Goal: Task Accomplishment & Management: Complete application form

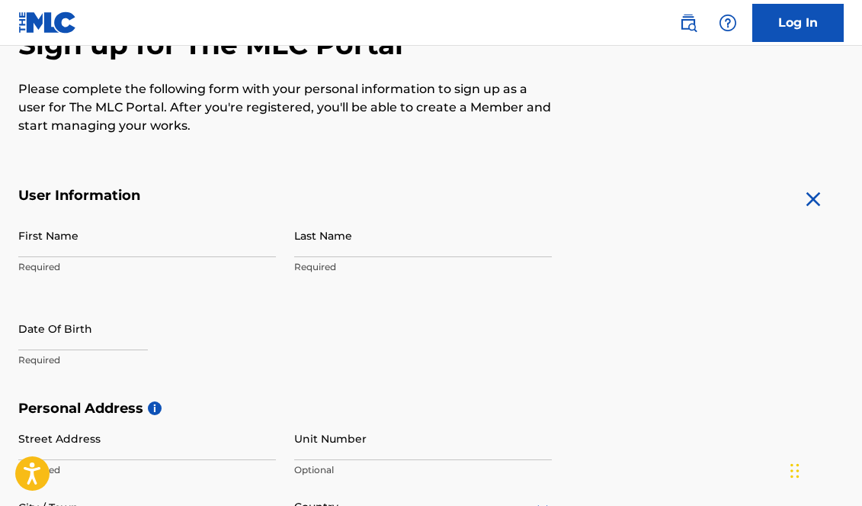
scroll to position [173, 0]
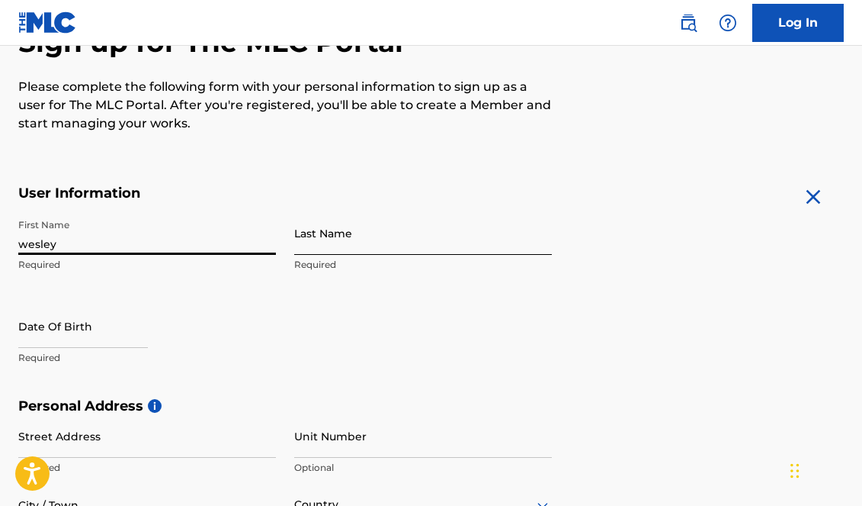
type input "wesley"
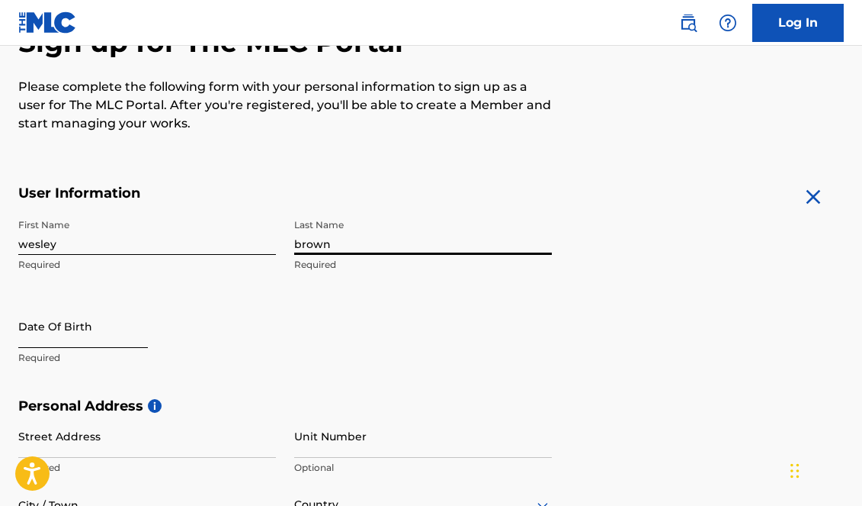
type input "brown"
select select "8"
select select "2025"
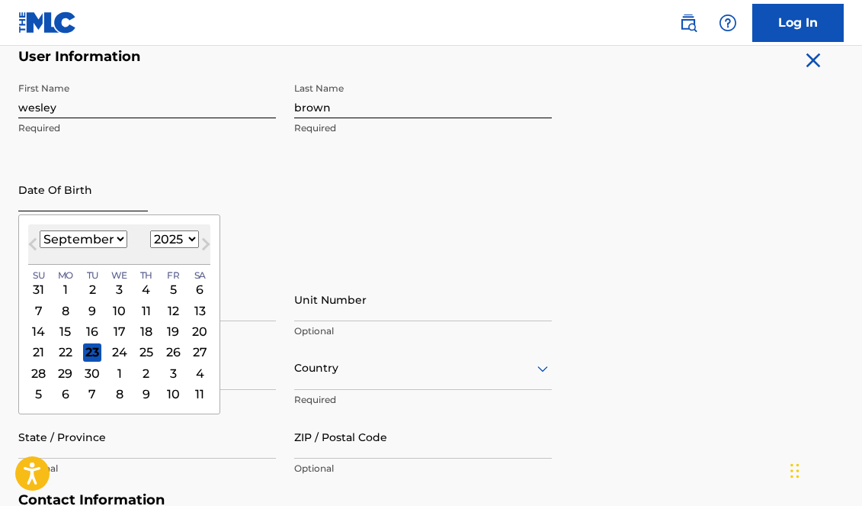
scroll to position [326, 0]
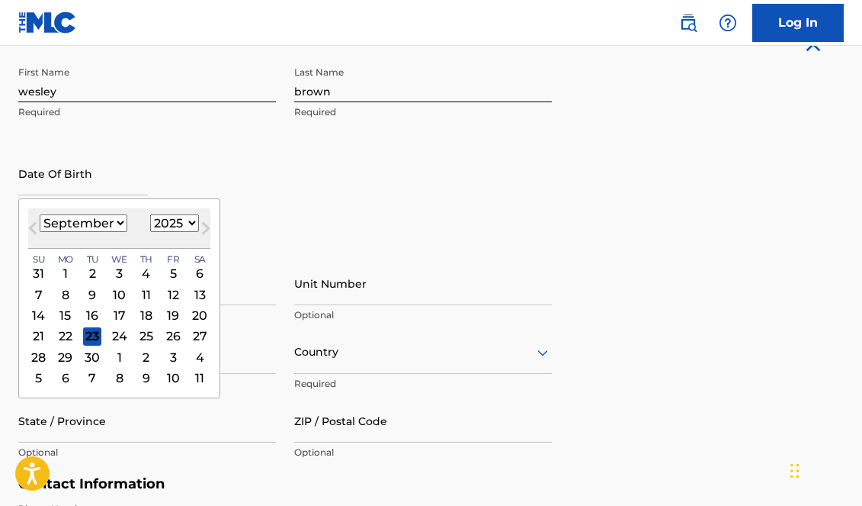
click at [85, 219] on select "January February March April May June July August September October November De…" at bounding box center [84, 223] width 88 height 18
select select "1"
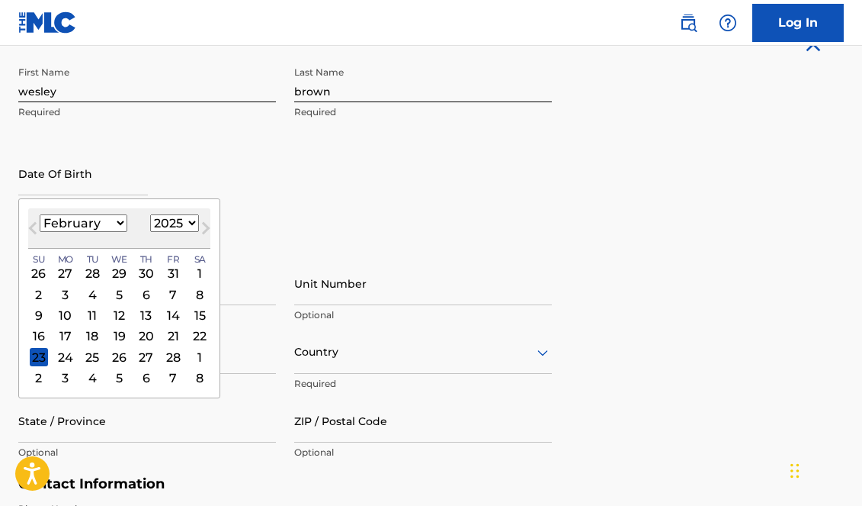
click at [166, 219] on select "1899 1900 1901 1902 1903 1904 1905 1906 1907 1908 1909 1910 1911 1912 1913 1914…" at bounding box center [174, 223] width 49 height 18
select select "1990"
click at [119, 312] on div "14" at bounding box center [120, 315] width 18 height 18
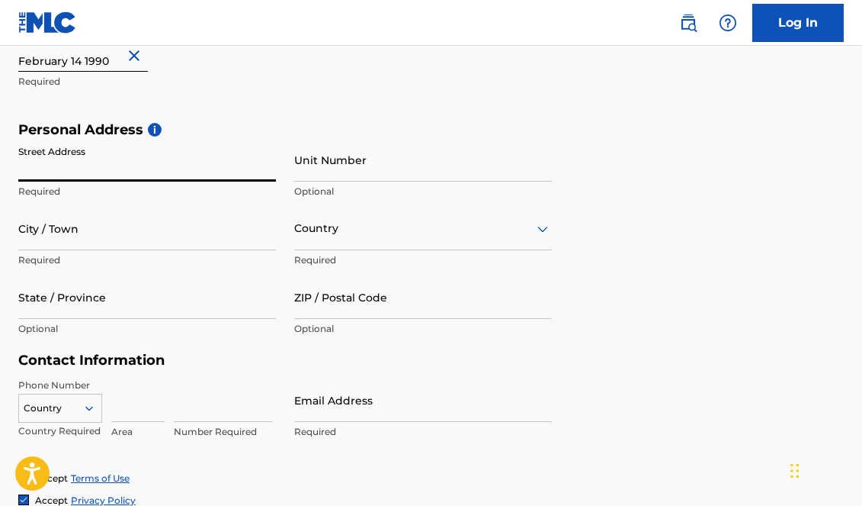
scroll to position [453, 0]
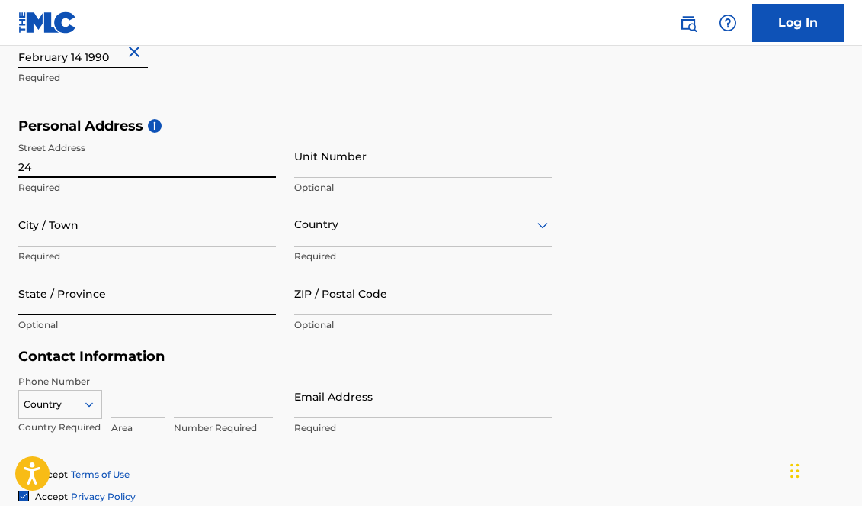
type input "2"
type input "[STREET_ADDRESS]"
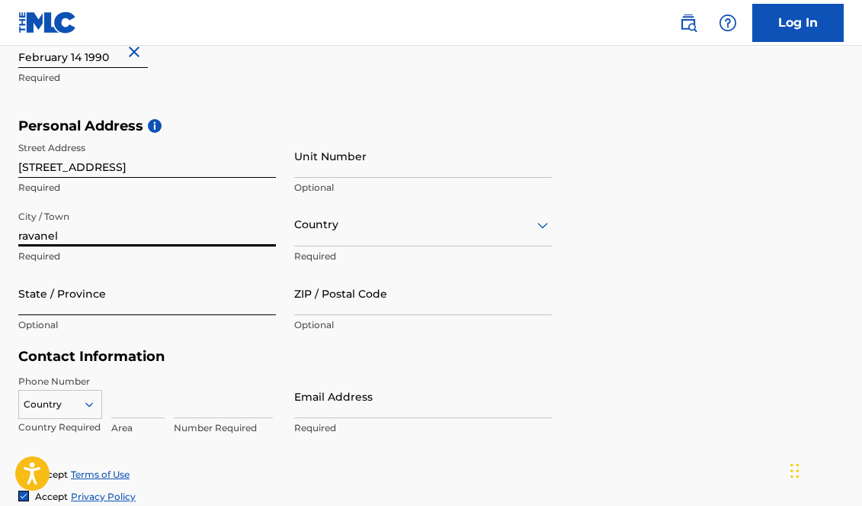
type input "ravanel"
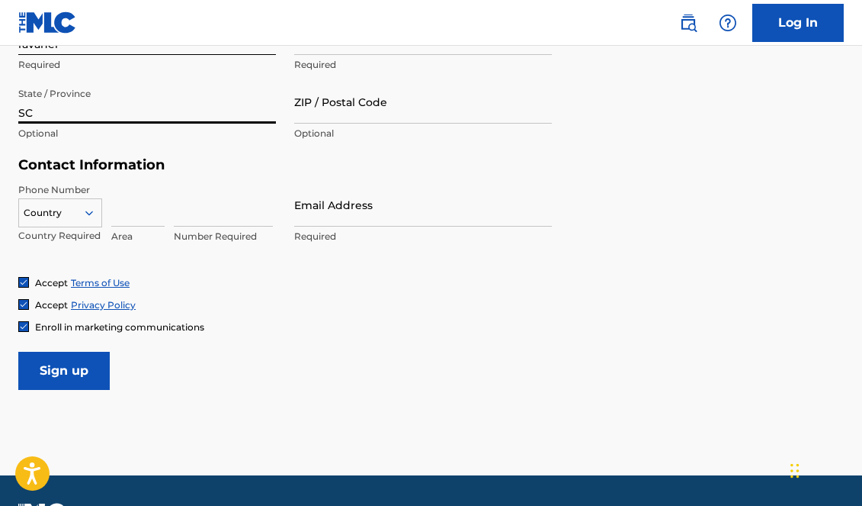
scroll to position [649, 0]
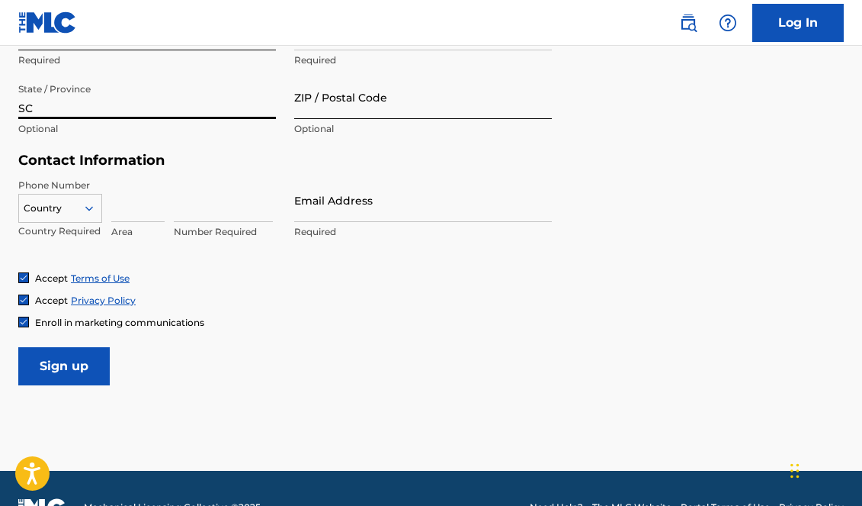
type input "SC"
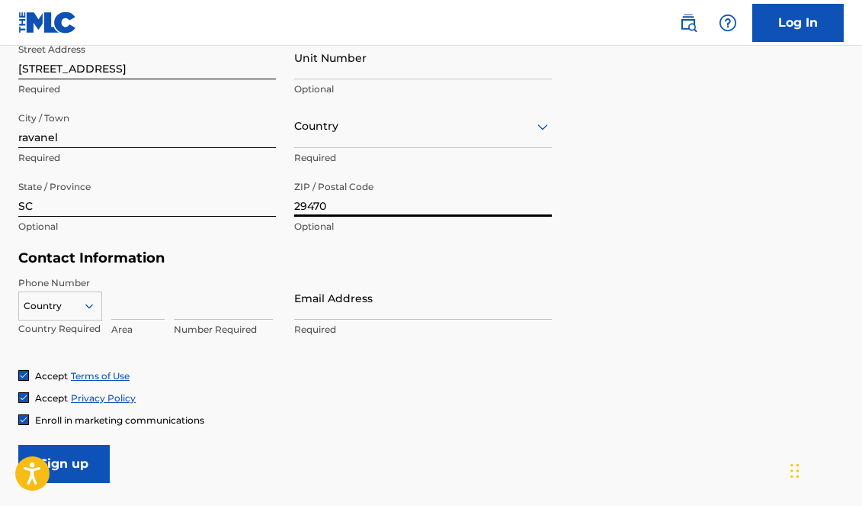
scroll to position [547, 0]
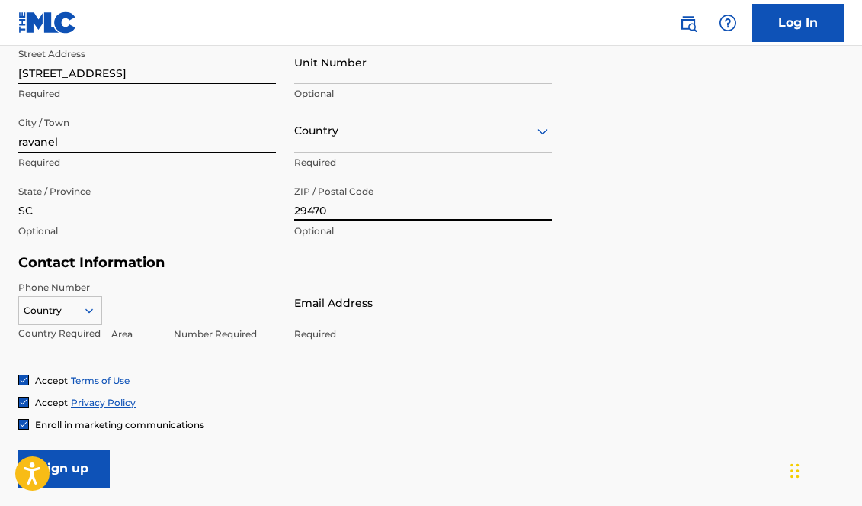
type input "29470"
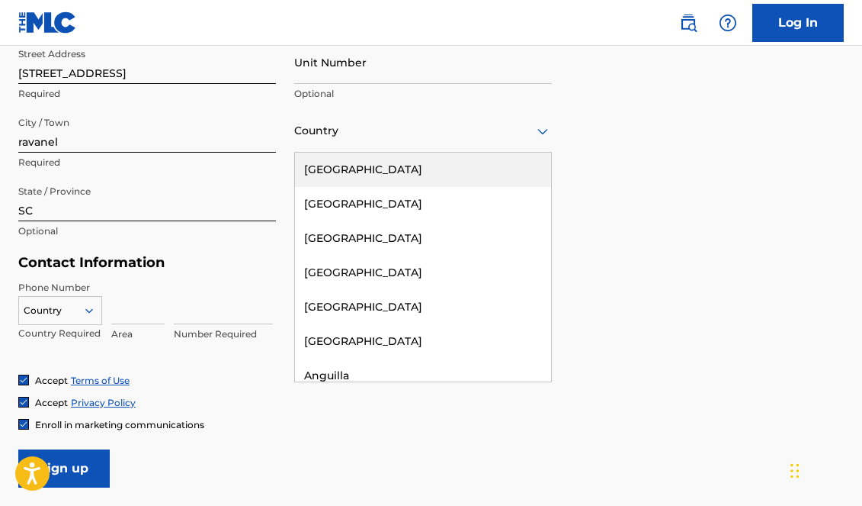
click at [381, 140] on div "Country" at bounding box center [423, 130] width 258 height 43
click at [388, 165] on div "[GEOGRAPHIC_DATA]" at bounding box center [423, 170] width 256 height 34
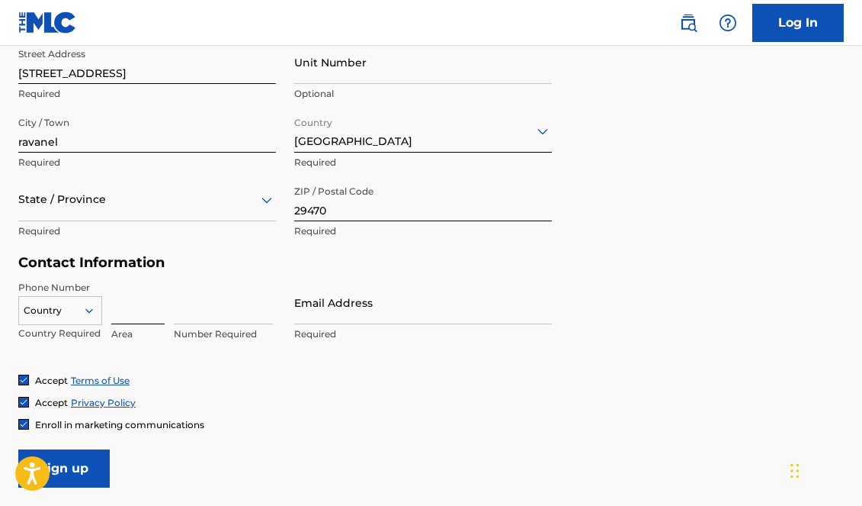
click at [124, 309] on input at bounding box center [137, 302] width 53 height 43
type input "470"
click at [176, 310] on input at bounding box center [223, 302] width 99 height 43
type input "2985973"
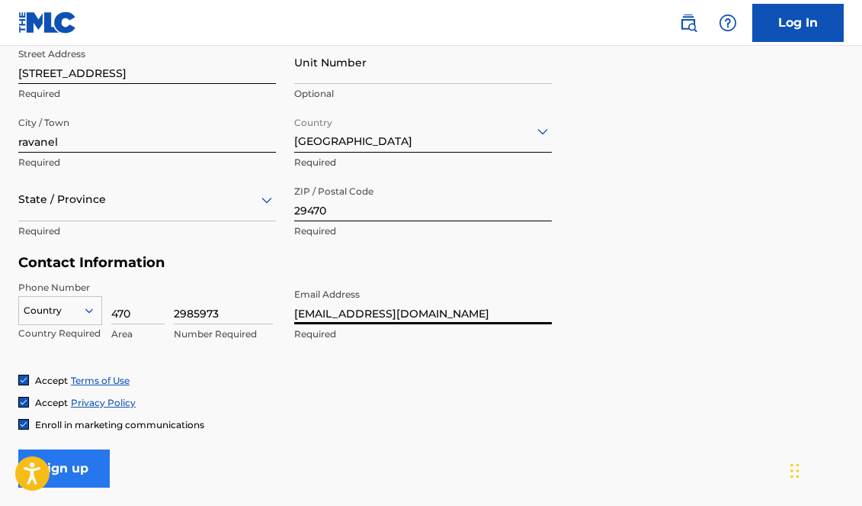
type input "[EMAIL_ADDRESS][DOMAIN_NAME]"
click at [76, 465] on input "Sign up" at bounding box center [64, 468] width 92 height 38
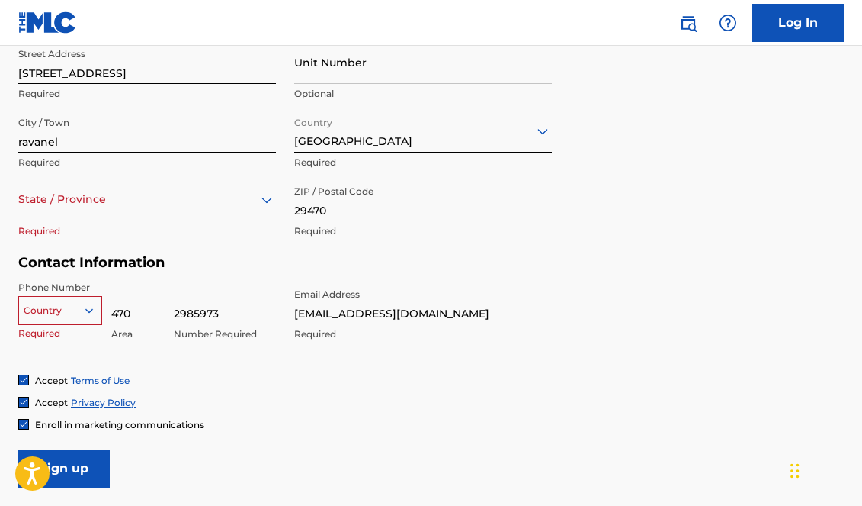
click at [65, 312] on div "Country" at bounding box center [60, 307] width 84 height 23
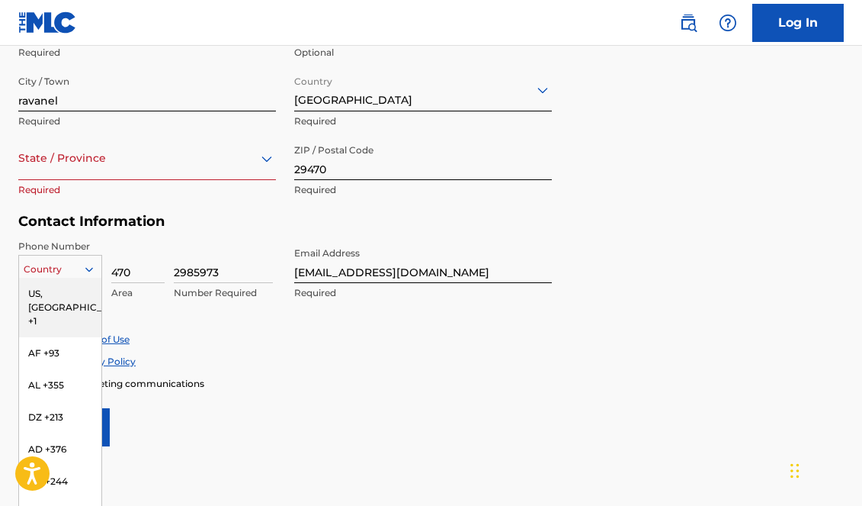
click at [61, 300] on div "US, [GEOGRAPHIC_DATA] +1" at bounding box center [60, 307] width 82 height 59
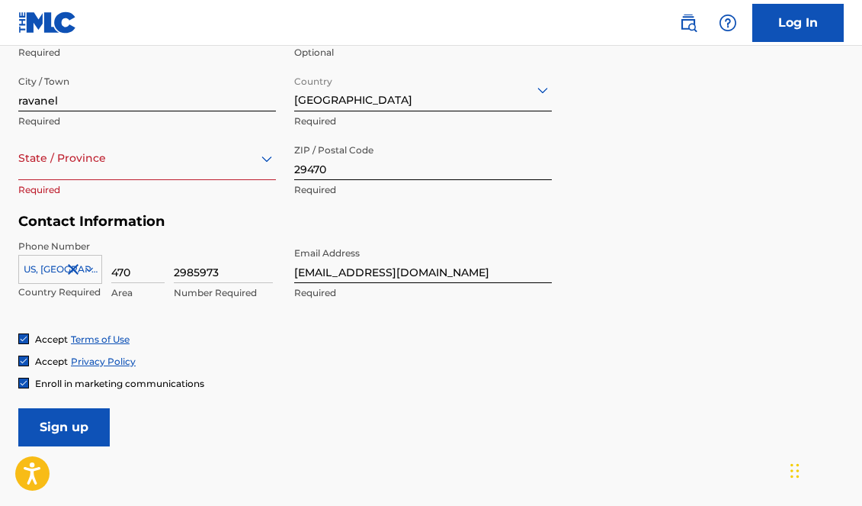
click at [216, 152] on div at bounding box center [147, 158] width 258 height 19
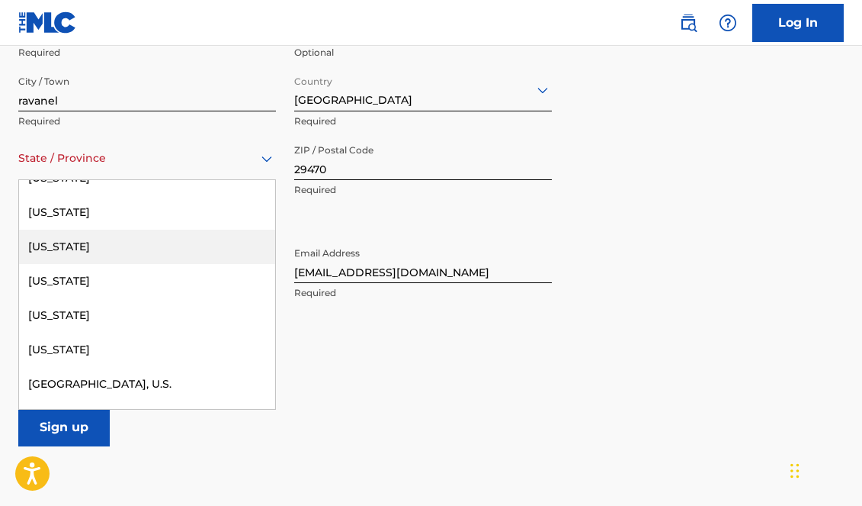
scroll to position [1532, 0]
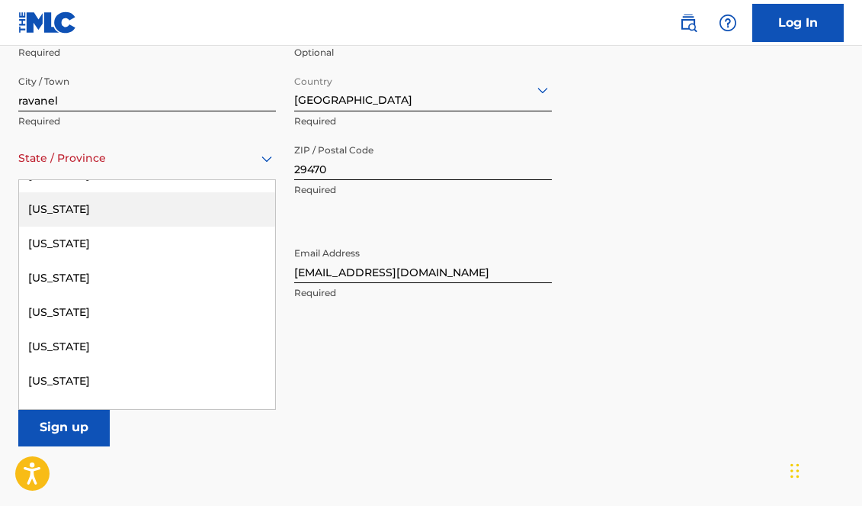
click at [86, 204] on div "[US_STATE]" at bounding box center [147, 209] width 256 height 34
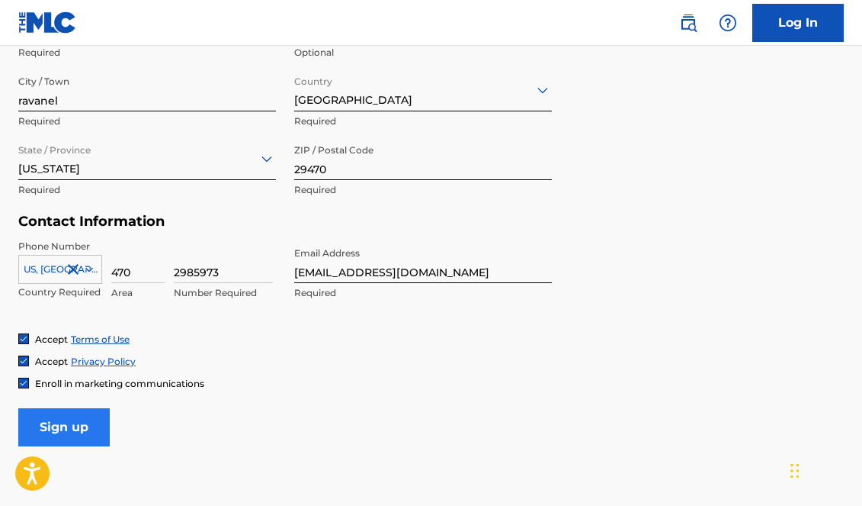
click at [70, 427] on input "Sign up" at bounding box center [64, 427] width 92 height 38
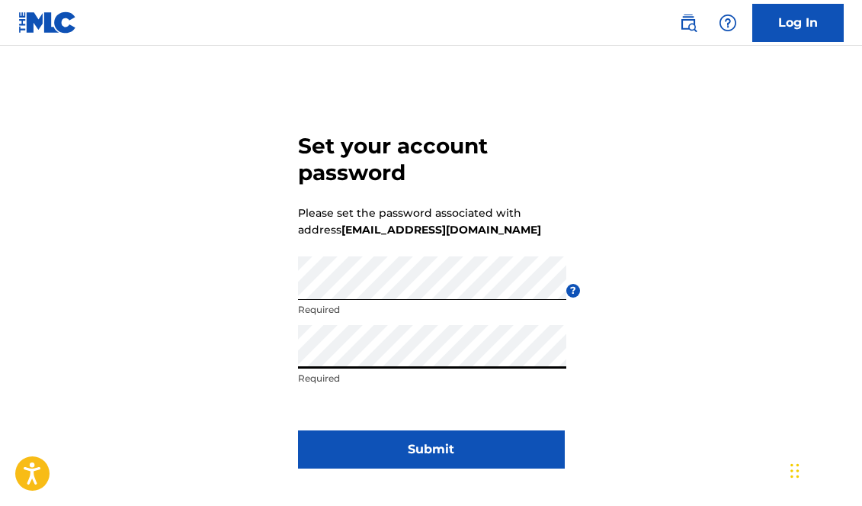
click at [431, 449] on button "Submit" at bounding box center [431, 449] width 267 height 38
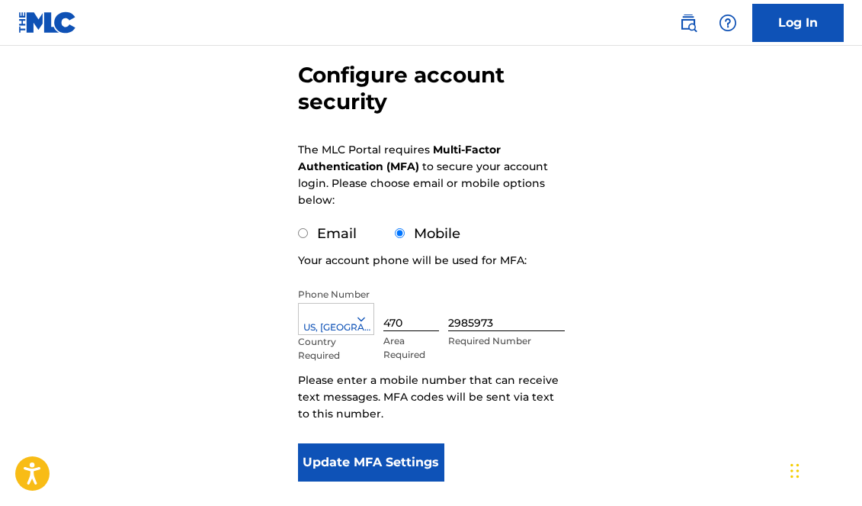
scroll to position [140, 0]
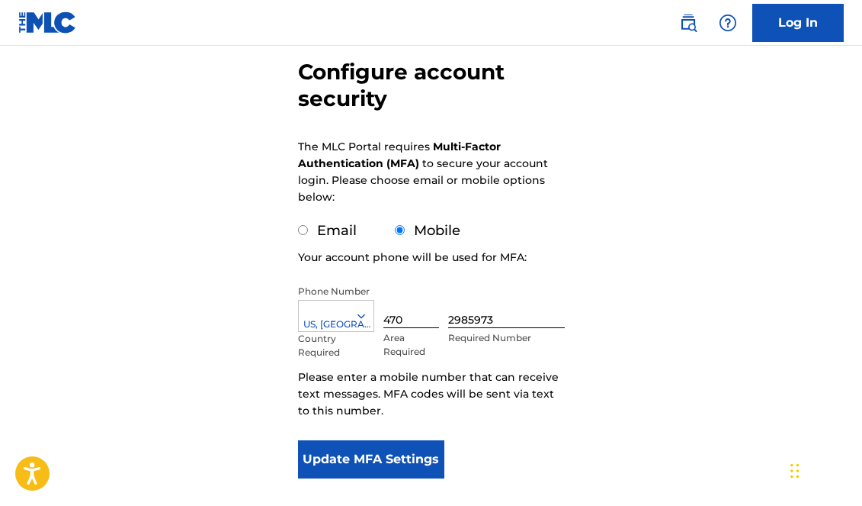
click at [303, 236] on div "Email" at bounding box center [327, 230] width 59 height 21
click at [302, 233] on input "Email" at bounding box center [303, 230] width 10 height 10
radio input "true"
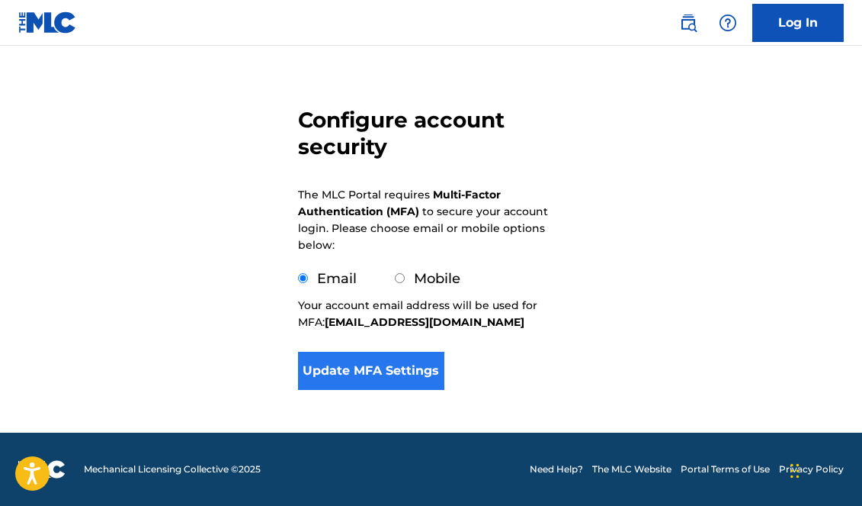
click at [401, 379] on button "Update MFA Settings" at bounding box center [371, 371] width 147 height 38
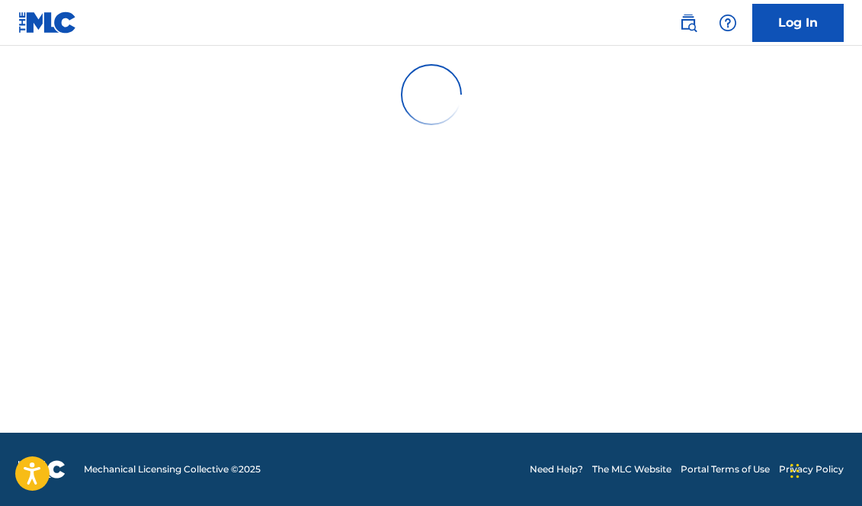
scroll to position [0, 0]
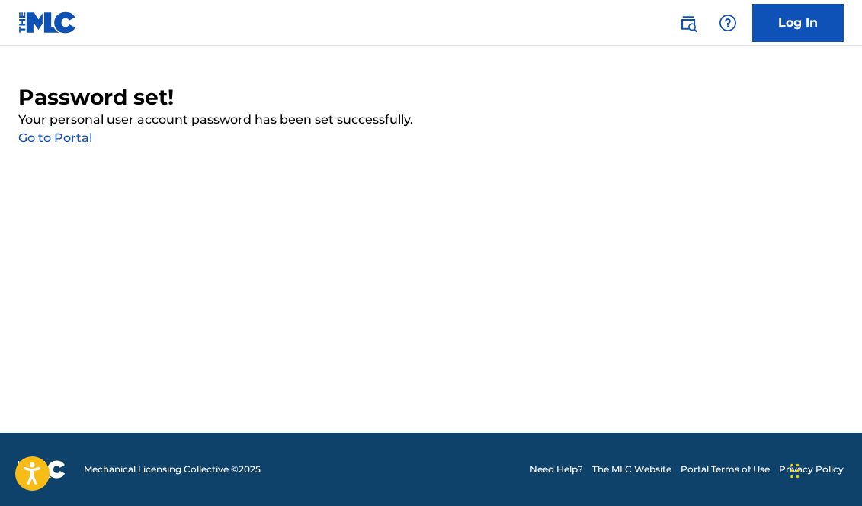
click at [61, 136] on link "Go to Portal" at bounding box center [55, 137] width 74 height 14
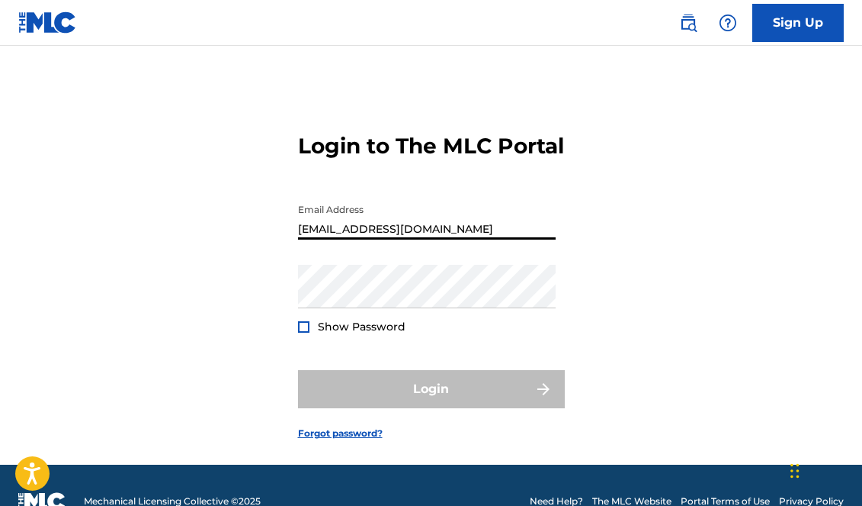
type input "[EMAIL_ADDRESS][DOMAIN_NAME]"
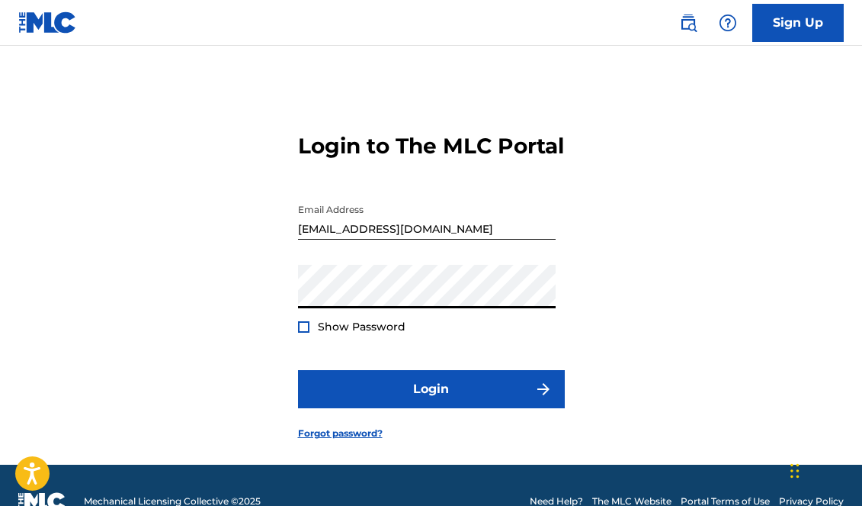
click at [431, 408] on button "Login" at bounding box center [431, 389] width 267 height 38
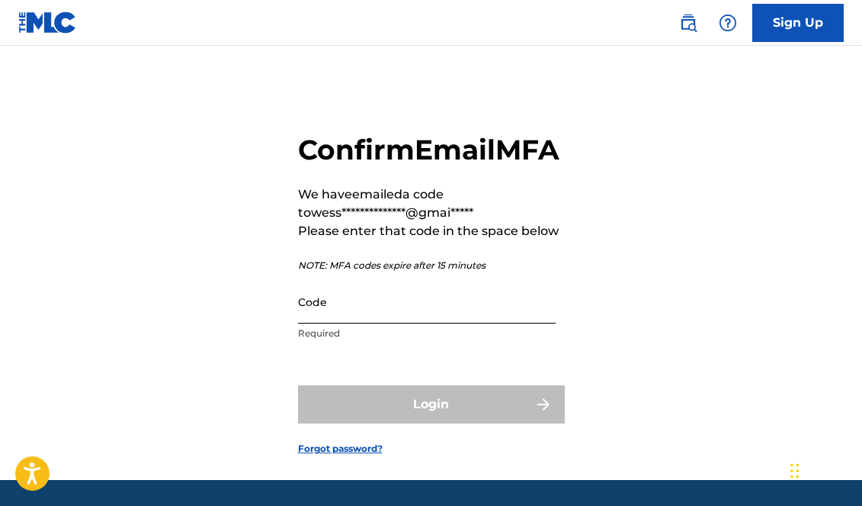
click at [347, 323] on input "Code" at bounding box center [427, 301] width 258 height 43
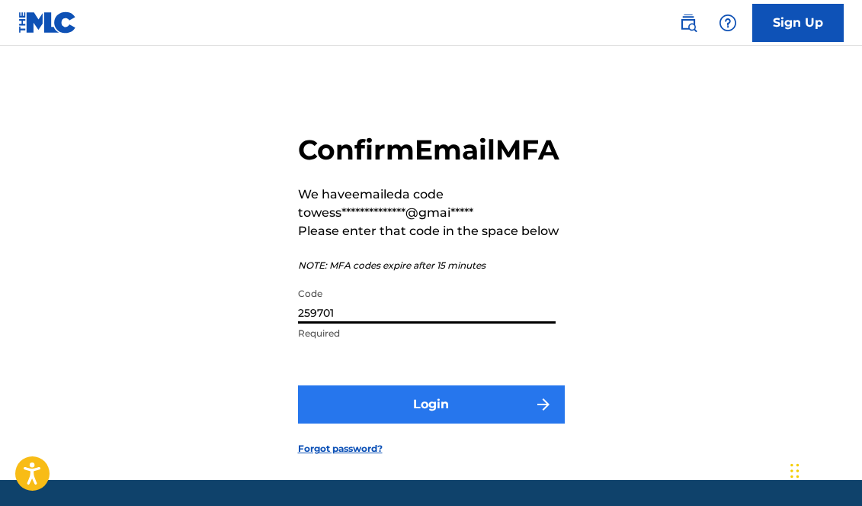
type input "259701"
click at [438, 423] on button "Login" at bounding box center [431, 404] width 267 height 38
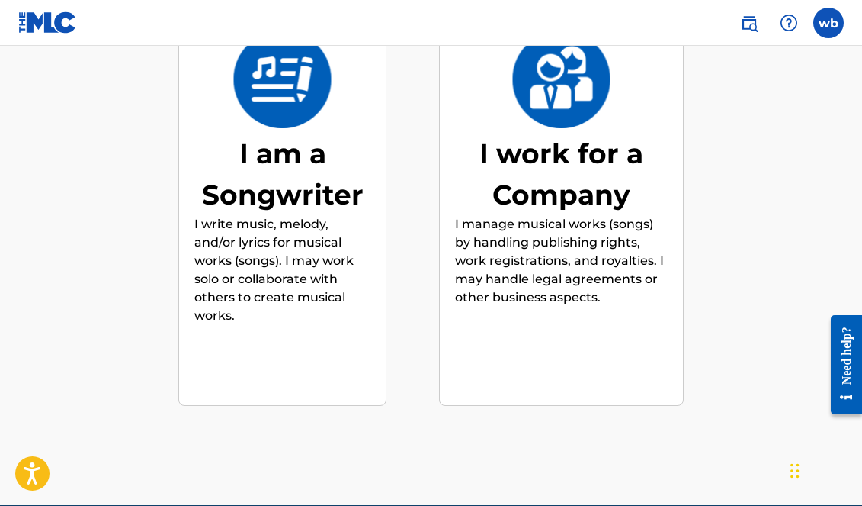
scroll to position [249, 0]
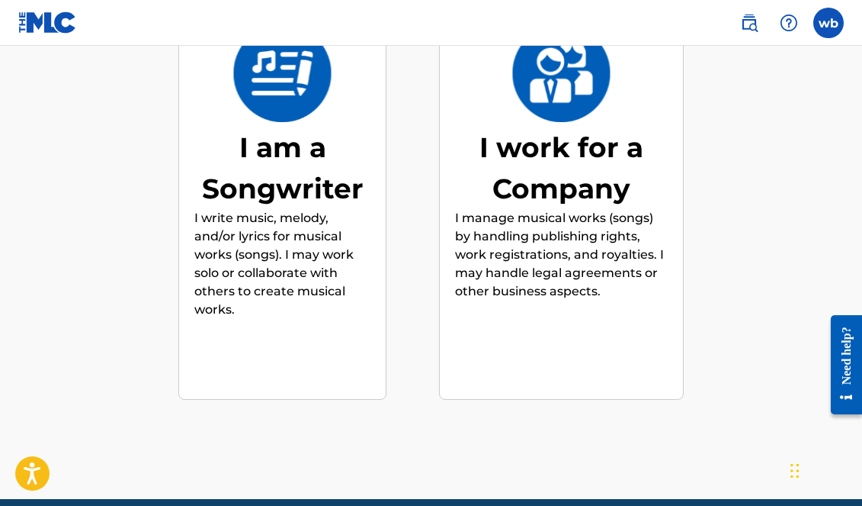
click at [297, 127] on div "I am a Songwriter" at bounding box center [282, 168] width 176 height 82
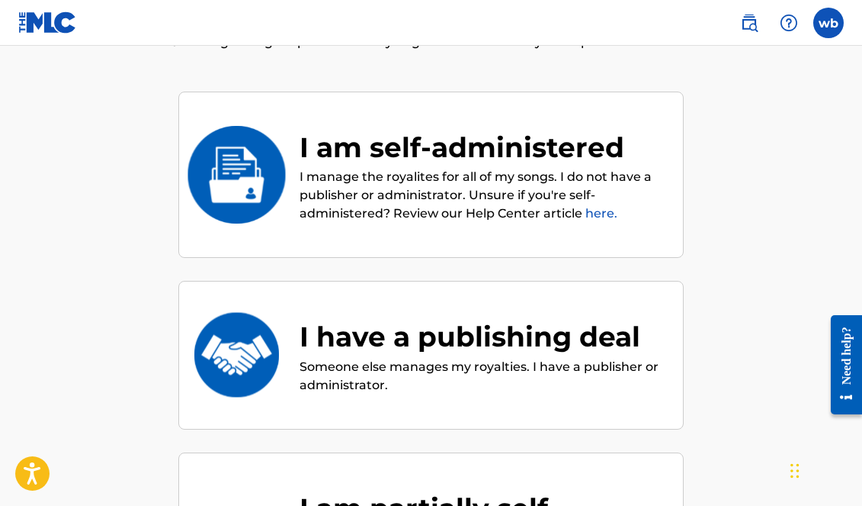
scroll to position [120, 0]
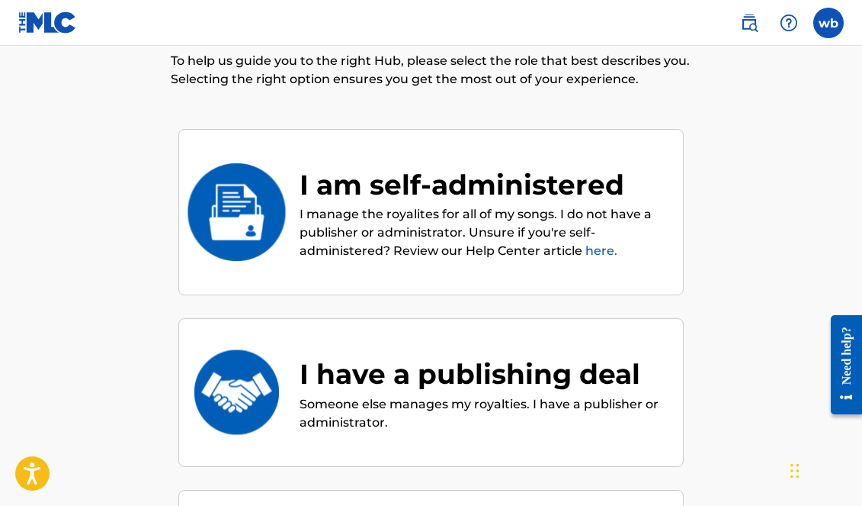
click at [554, 194] on div "I am self-administered" at bounding box center [484, 184] width 368 height 41
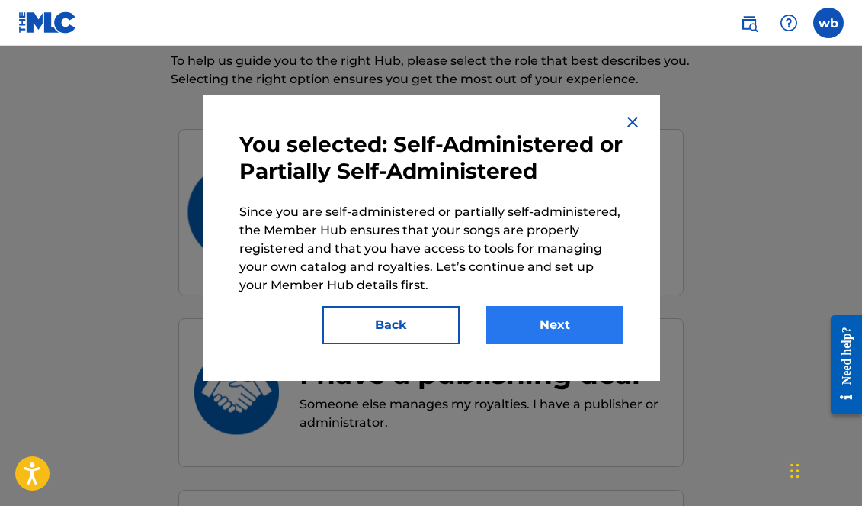
click at [552, 324] on button "Next" at bounding box center [555, 325] width 137 height 38
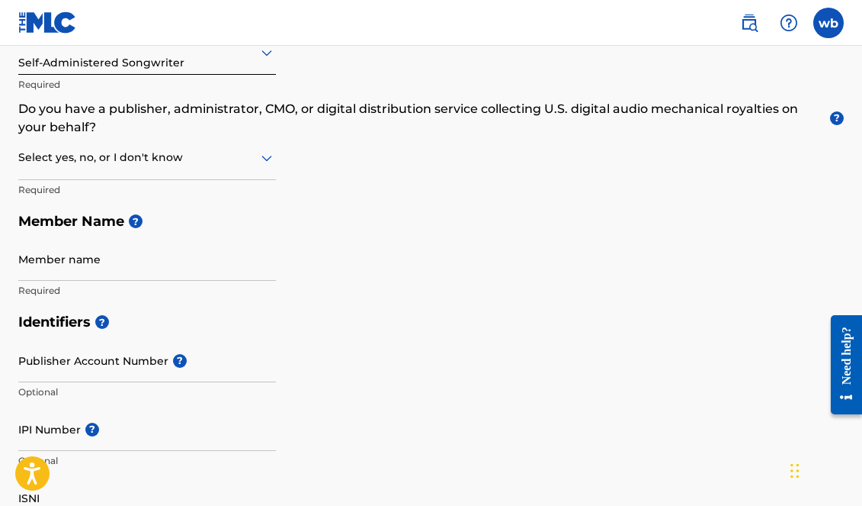
scroll to position [242, 0]
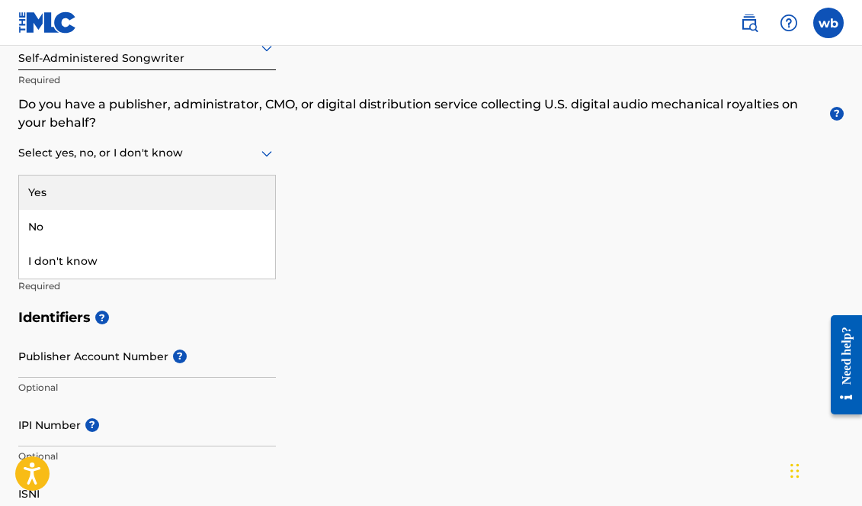
click at [227, 160] on div at bounding box center [147, 152] width 258 height 19
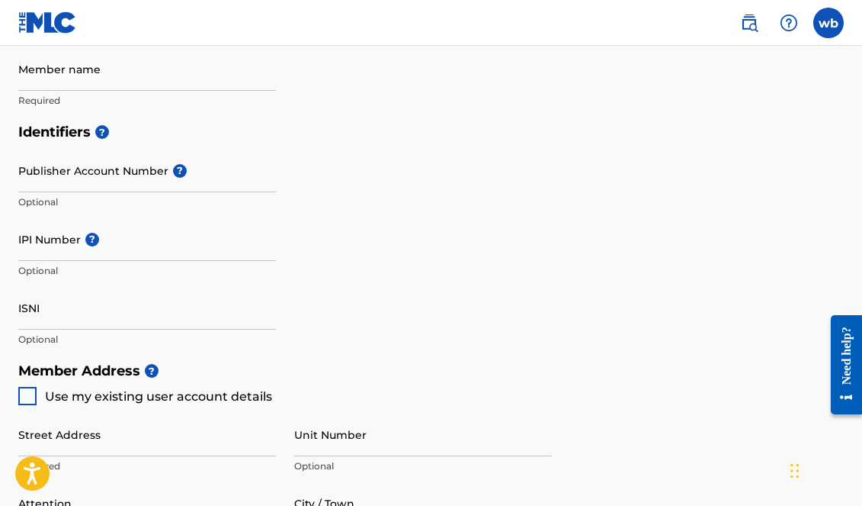
scroll to position [413, 0]
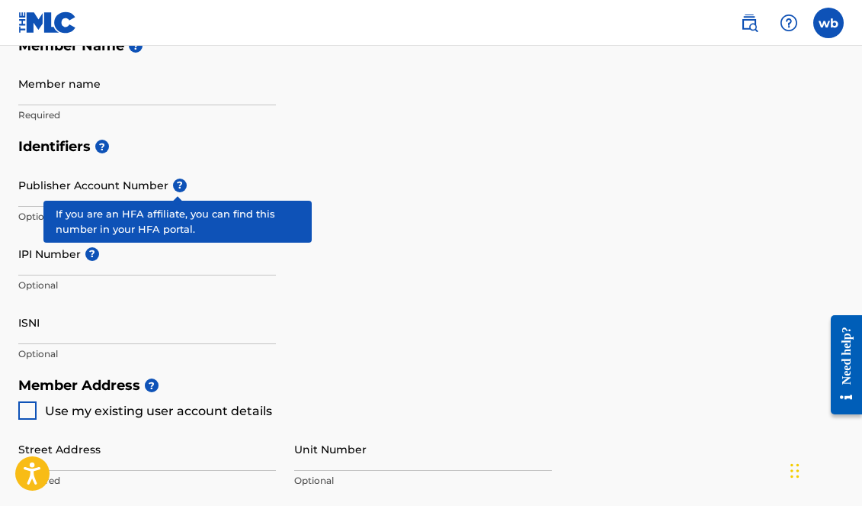
click at [173, 186] on span "?" at bounding box center [180, 185] width 14 height 14
click at [173, 186] on input "Publisher Account Number ?" at bounding box center [147, 184] width 258 height 43
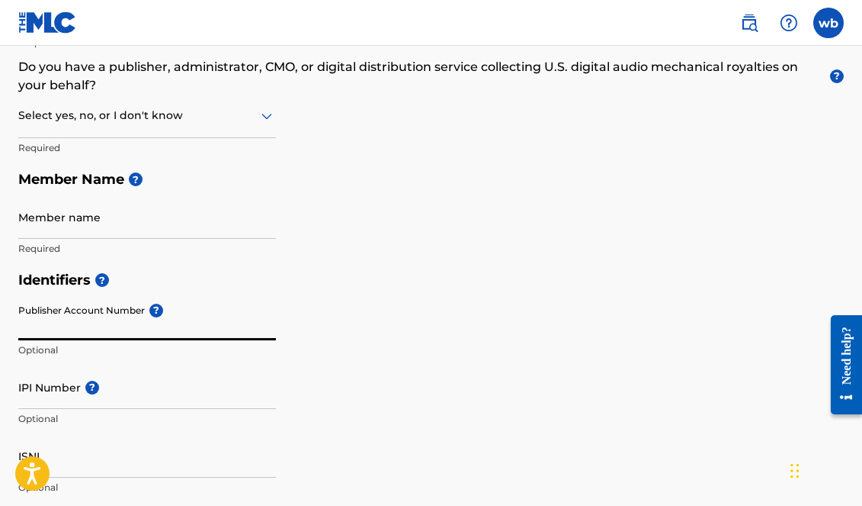
scroll to position [254, 0]
